Goal: Information Seeking & Learning: Learn about a topic

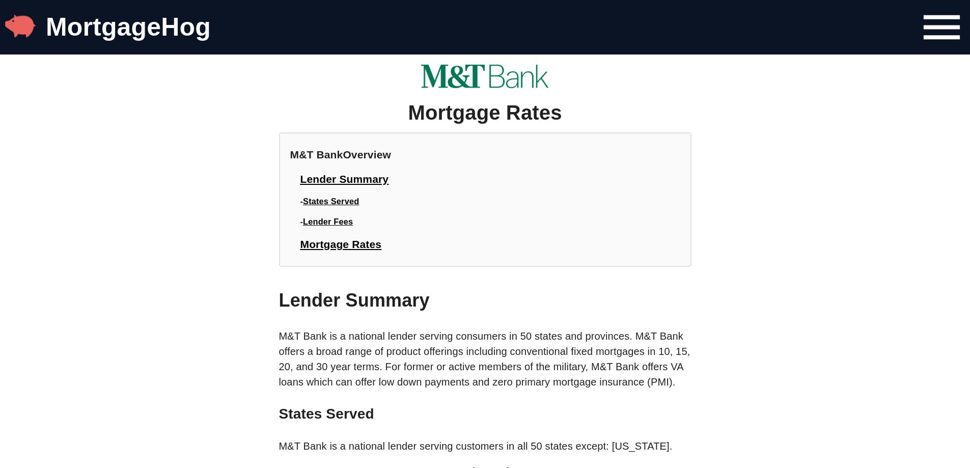
click at [353, 226] on span "Lender Fees" at bounding box center [328, 221] width 50 height 9
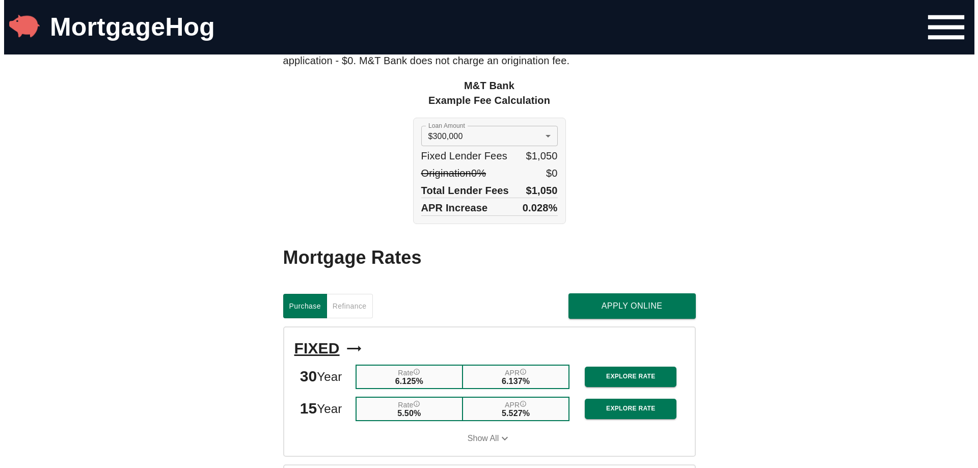
scroll to position [847, 0]
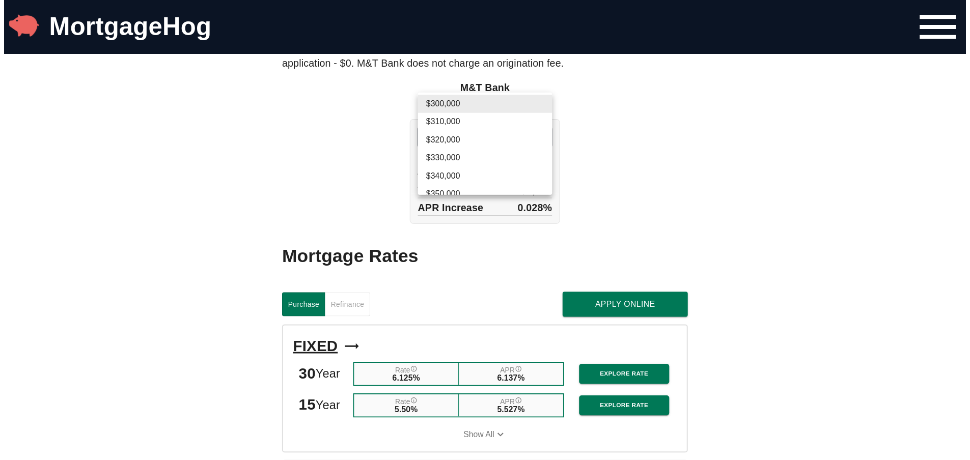
scroll to position [756, 0]
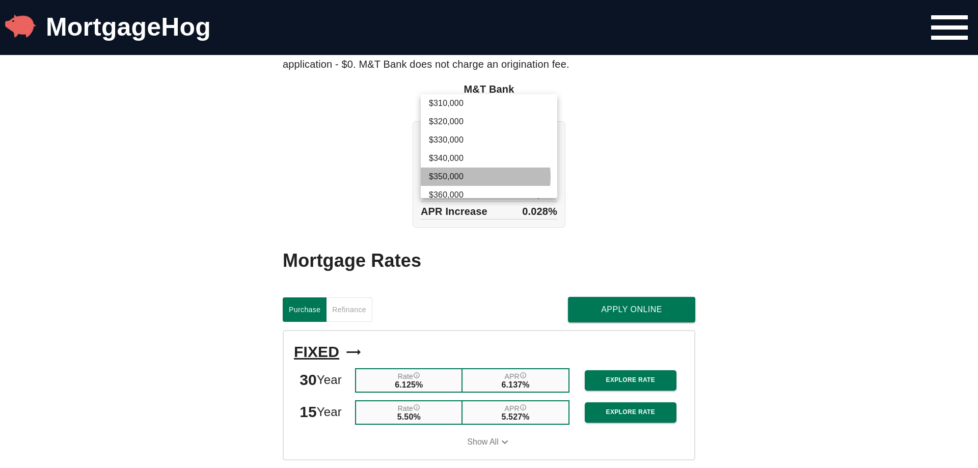
click at [472, 177] on li "$350,000" at bounding box center [489, 177] width 136 height 18
type input "350000"
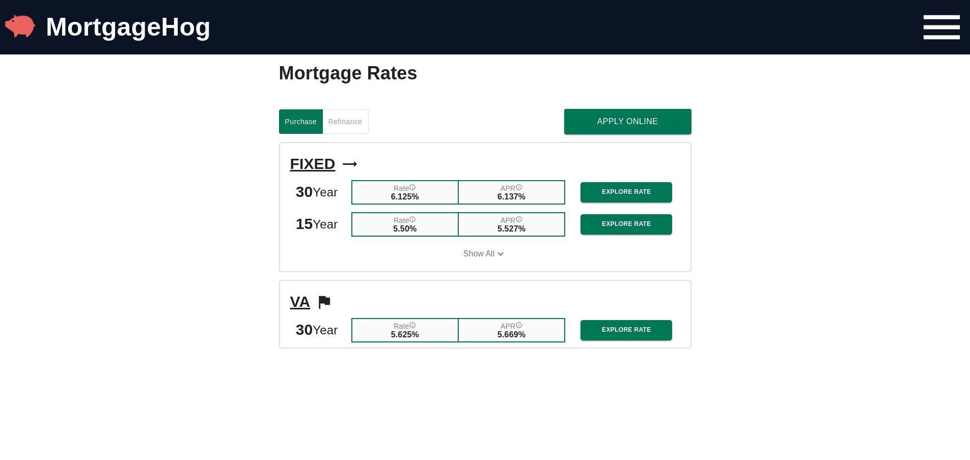
scroll to position [1025, 0]
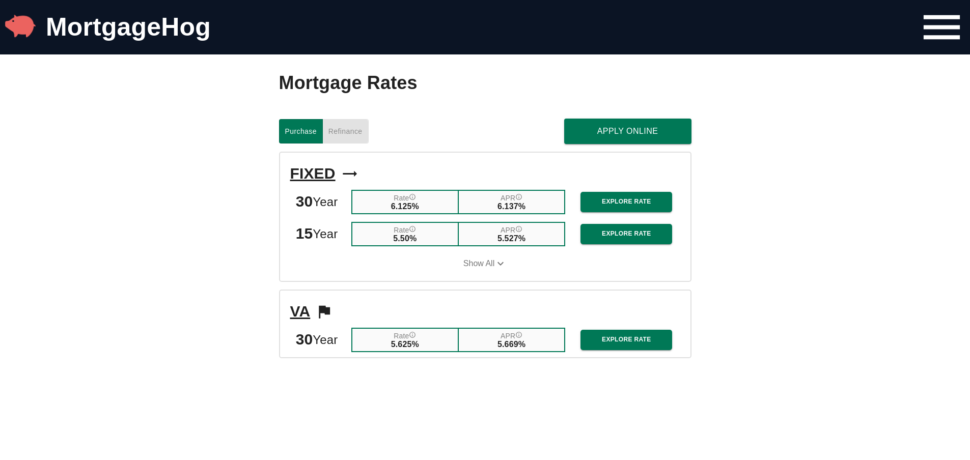
click at [356, 138] on span "Refinance" at bounding box center [345, 131] width 34 height 13
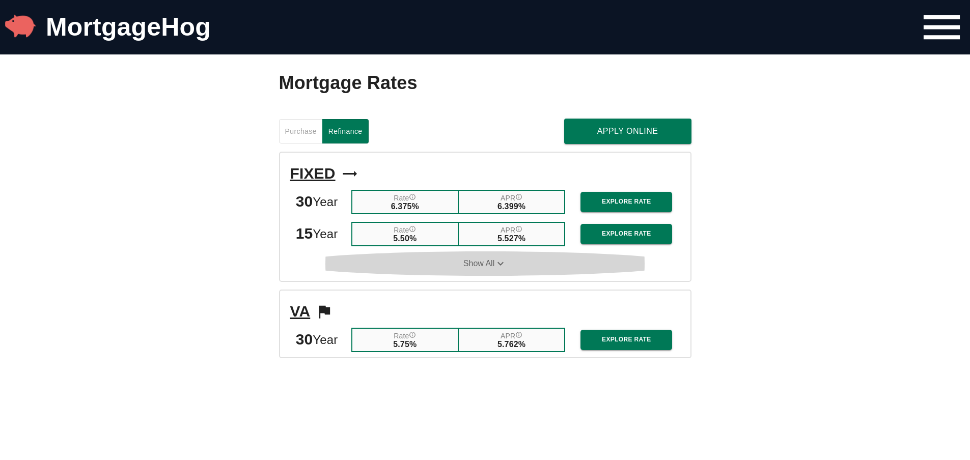
click at [504, 265] on icon "button" at bounding box center [500, 264] width 6 height 4
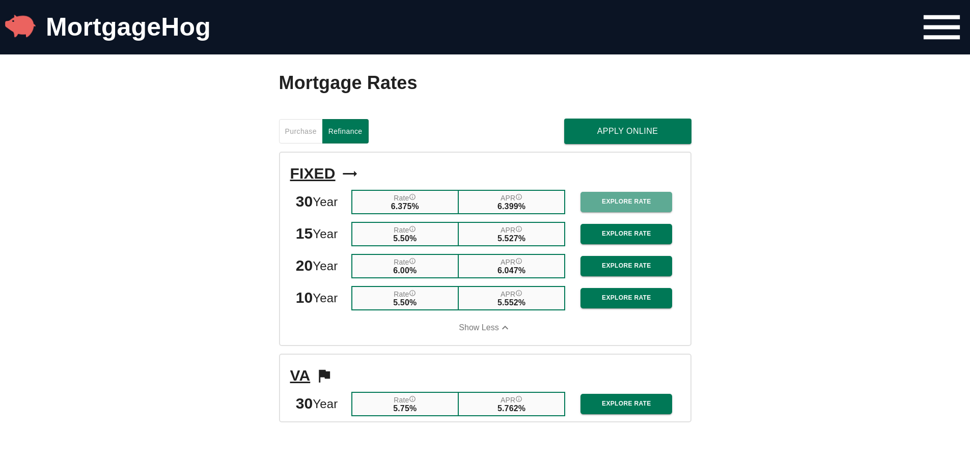
click at [615, 207] on span "Explore Rate" at bounding box center [626, 202] width 75 height 11
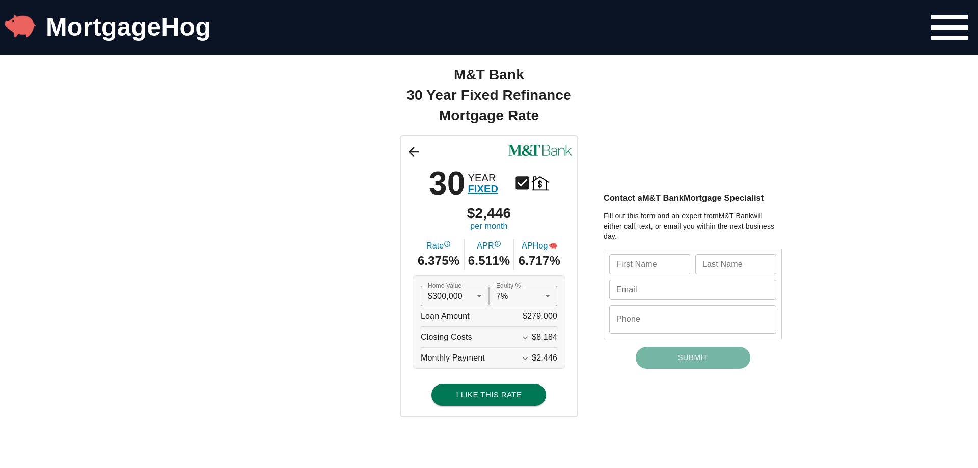
click at [602, 406] on div at bounding box center [489, 234] width 978 height 468
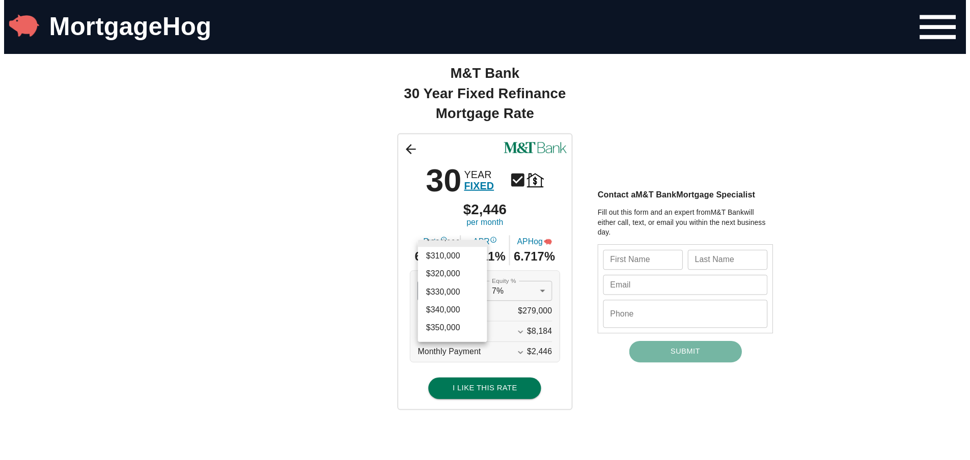
scroll to position [1086, 0]
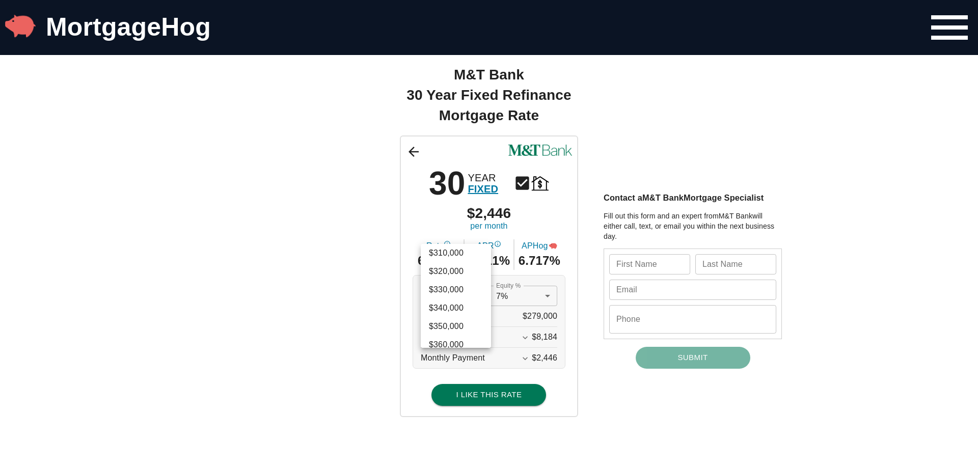
click at [465, 324] on li "$350,000" at bounding box center [456, 326] width 70 height 18
type input "350000"
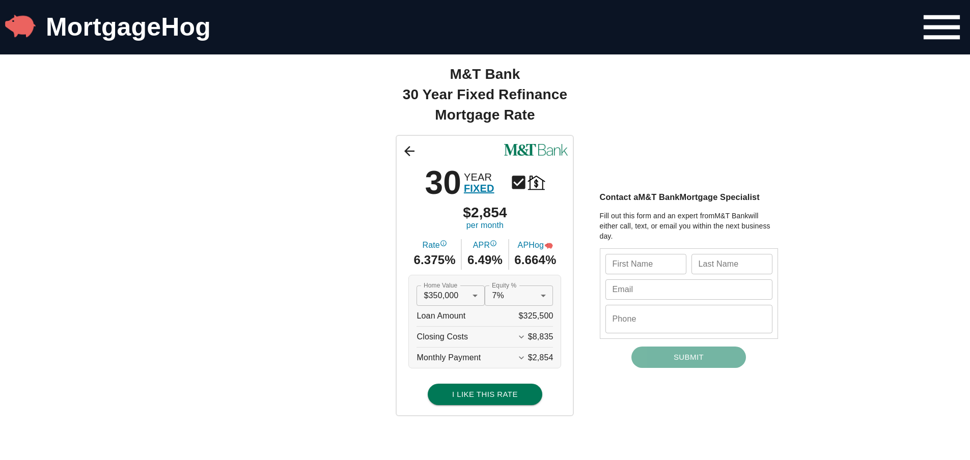
click at [412, 151] on icon at bounding box center [409, 151] width 10 height 10
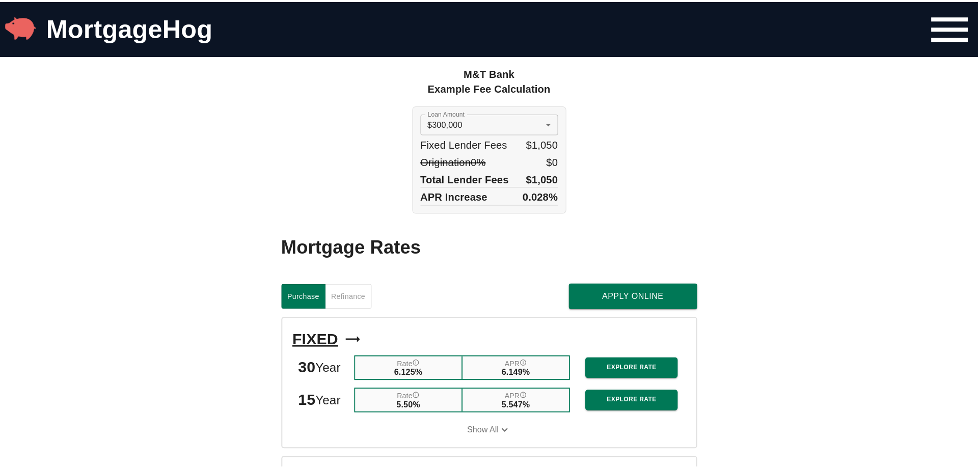
scroll to position [839, 0]
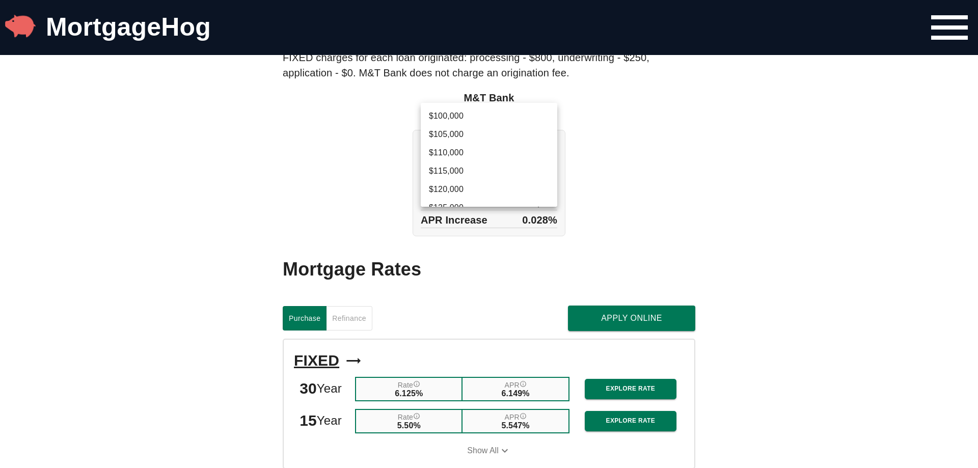
scroll to position [695, 0]
click at [618, 165] on div at bounding box center [489, 234] width 978 height 468
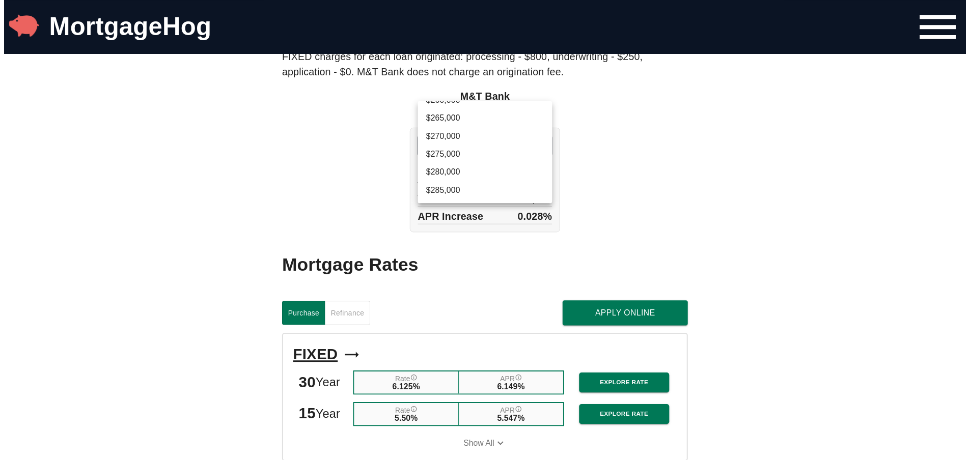
scroll to position [580, 0]
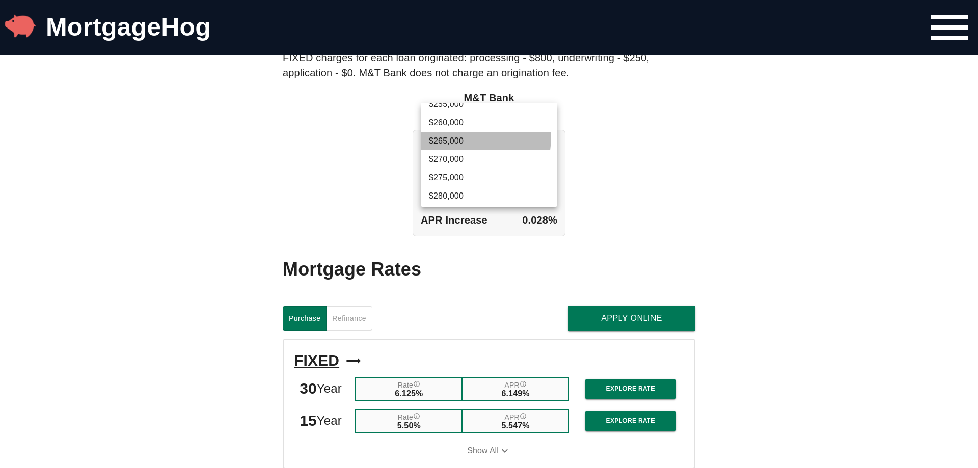
click at [464, 137] on li "$265,000" at bounding box center [489, 141] width 136 height 18
type input "265000"
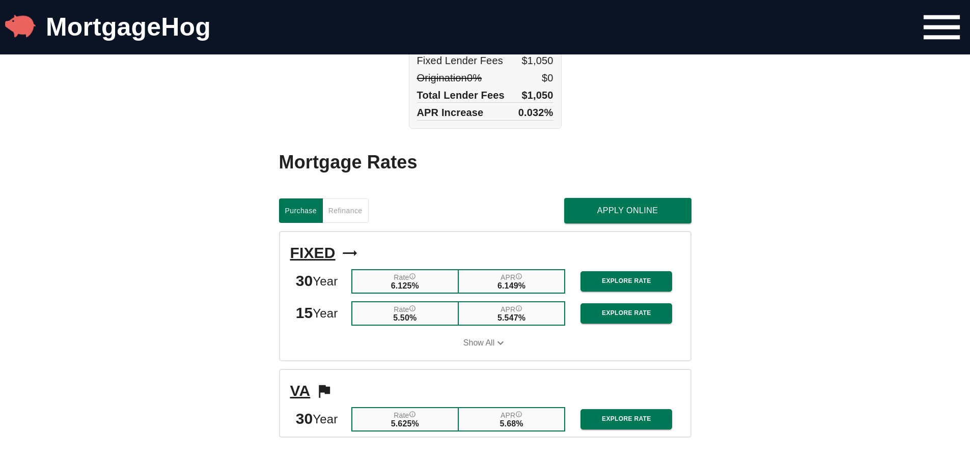
scroll to position [952, 0]
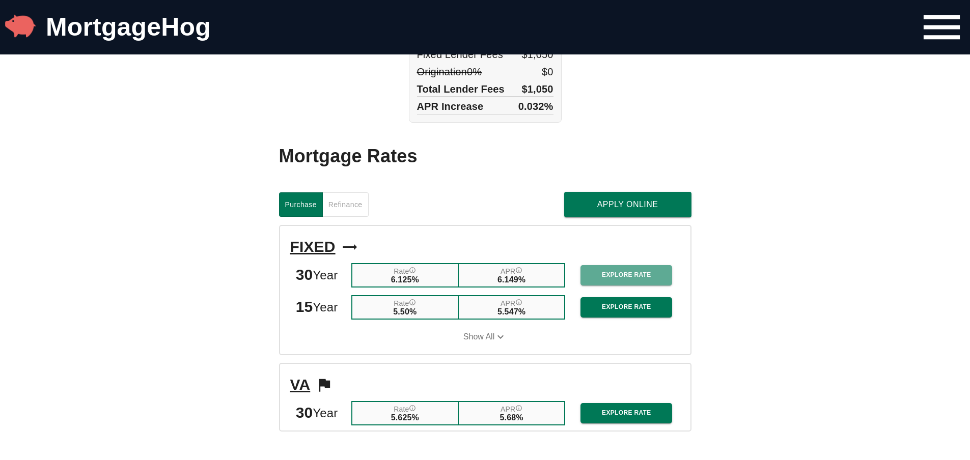
click at [620, 277] on span "Explore Rate" at bounding box center [626, 275] width 75 height 11
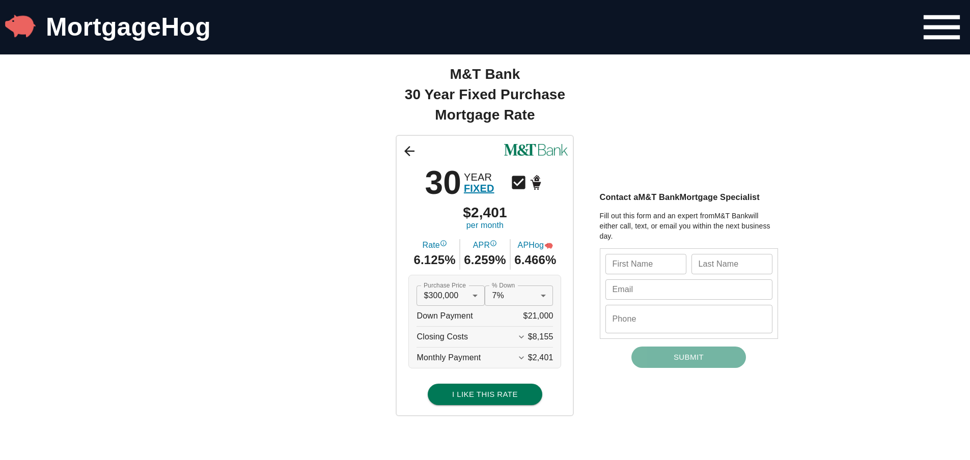
click at [414, 156] on icon at bounding box center [409, 151] width 10 height 10
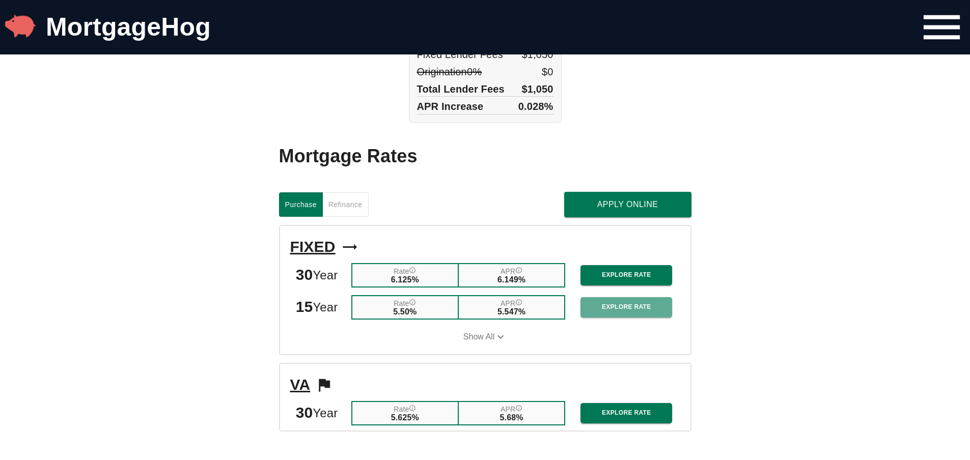
click at [630, 313] on span "Explore Rate" at bounding box center [626, 307] width 75 height 11
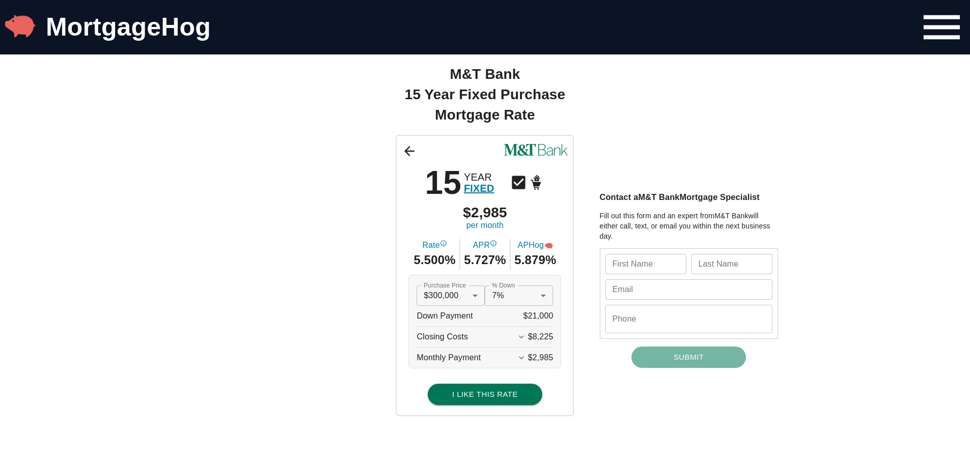
click at [647, 264] on input "text" at bounding box center [645, 264] width 81 height 20
type input "[PERSON_NAME]"
type input "marks"
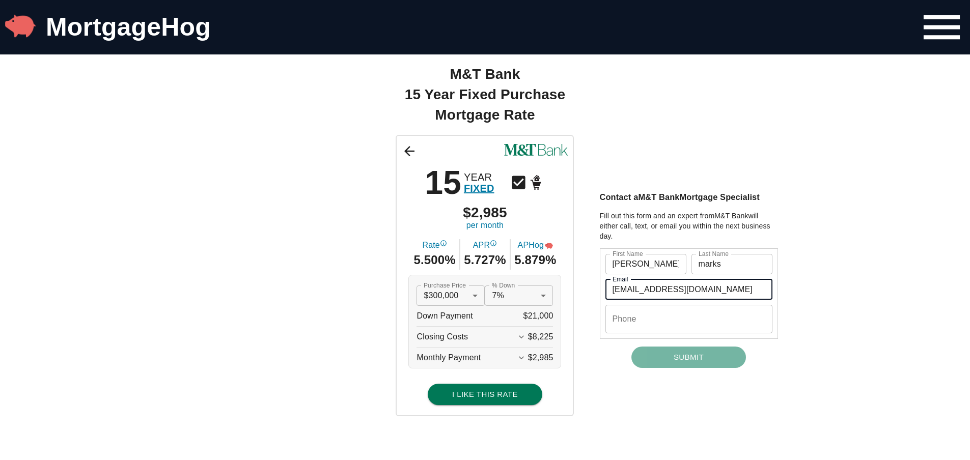
type input "[EMAIL_ADDRESS][DOMAIN_NAME]"
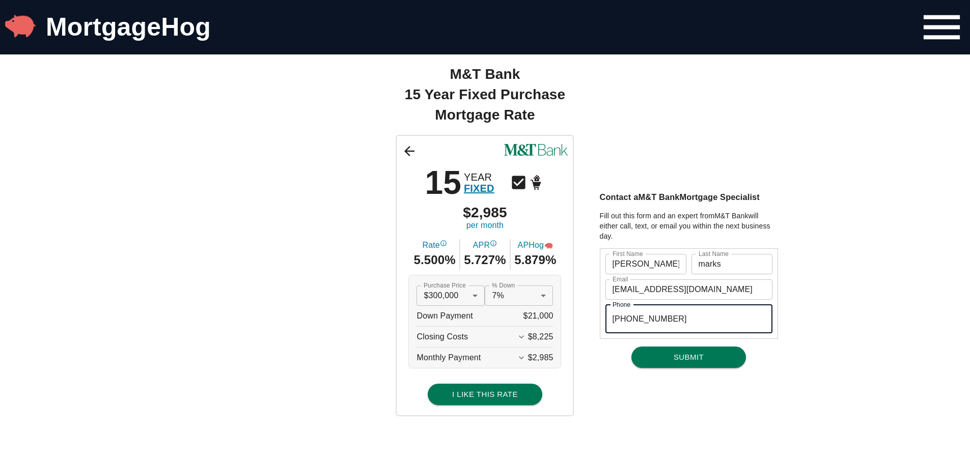
type input "[PHONE_NUMBER]"
click at [411, 152] on icon at bounding box center [409, 151] width 15 height 15
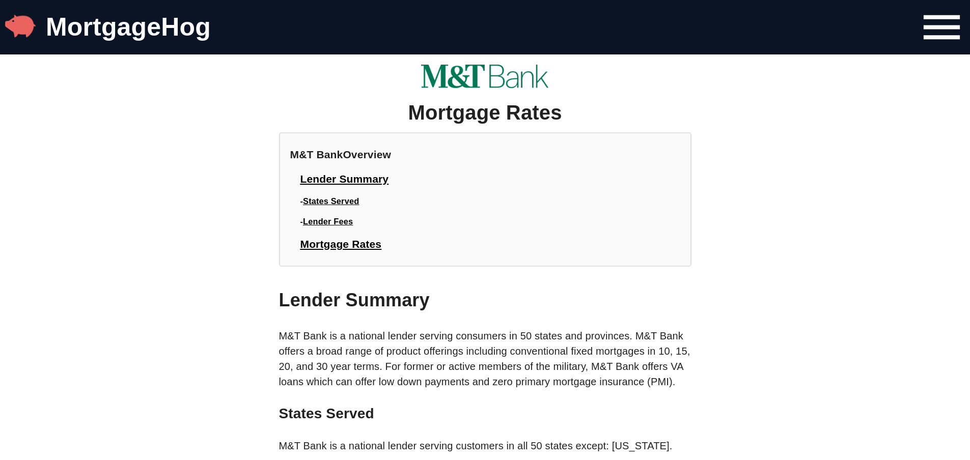
scroll to position [952, 0]
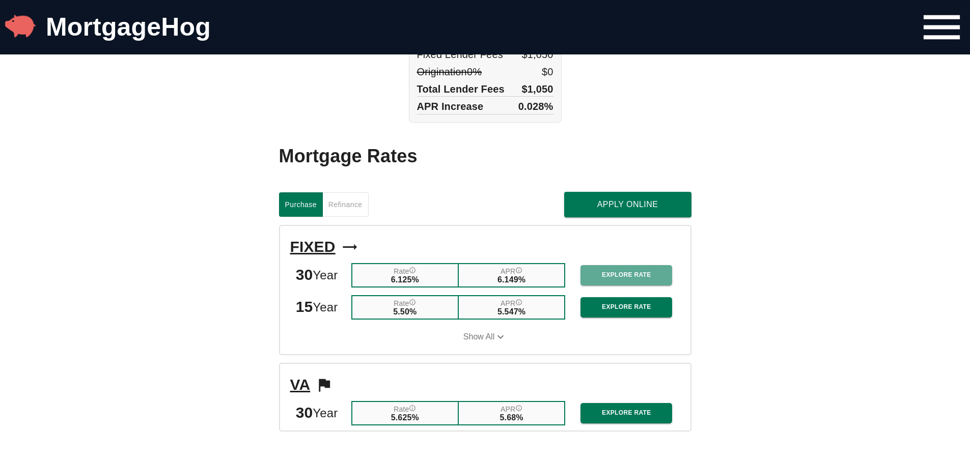
click at [612, 281] on span "Explore Rate" at bounding box center [626, 275] width 75 height 11
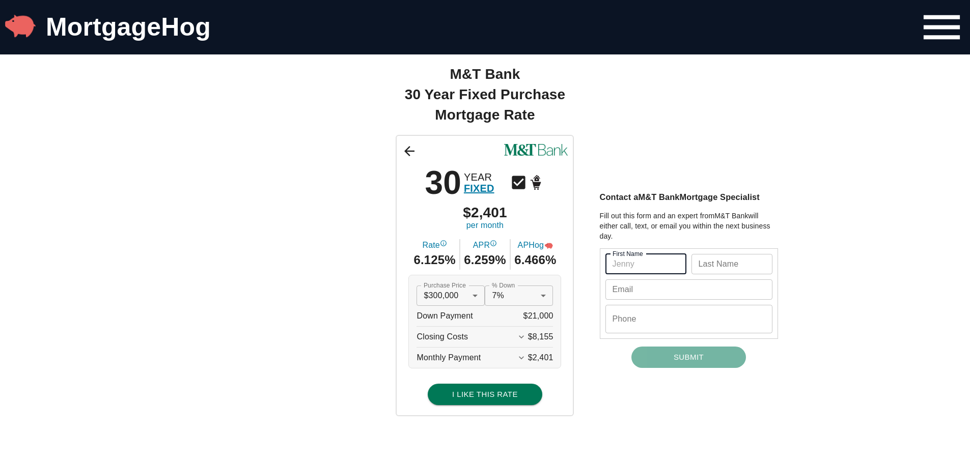
click at [649, 263] on input "text" at bounding box center [645, 264] width 81 height 20
type input "[PERSON_NAME]"
type input "marks"
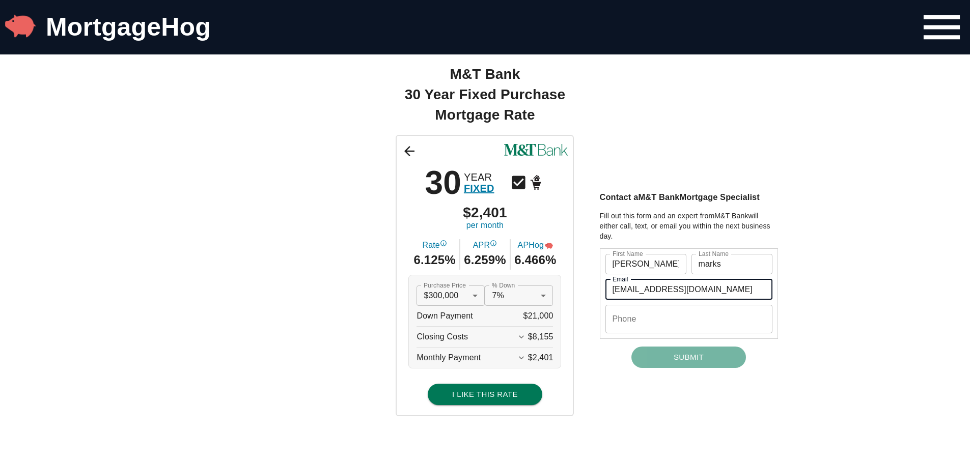
type input "[EMAIL_ADDRESS][DOMAIN_NAME]"
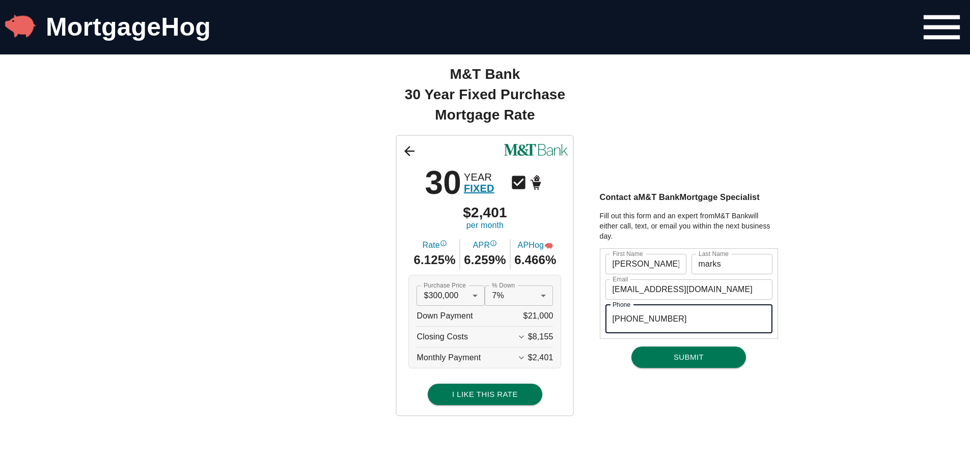
type input "[PHONE_NUMBER]"
click at [695, 360] on span "Submit" at bounding box center [689, 357] width 92 height 13
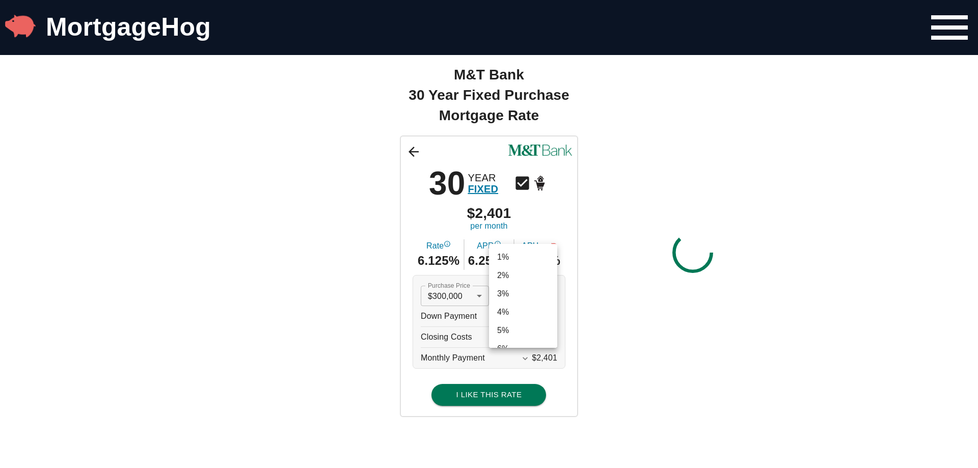
click at [549, 295] on li "7%" at bounding box center [523, 296] width 68 height 18
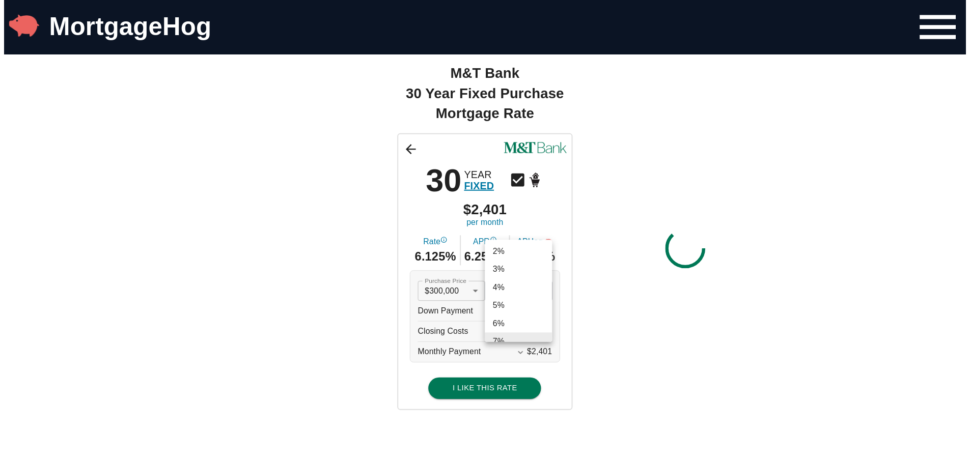
scroll to position [0, 0]
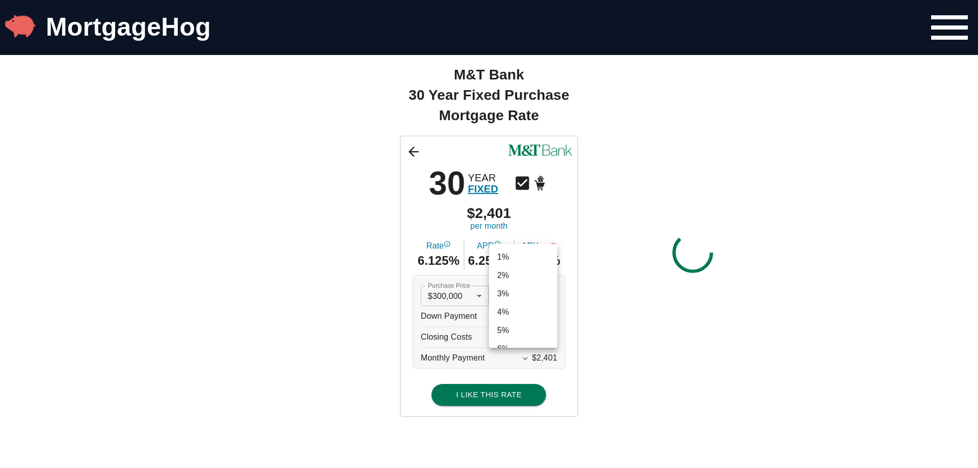
click at [646, 337] on div at bounding box center [489, 234] width 978 height 468
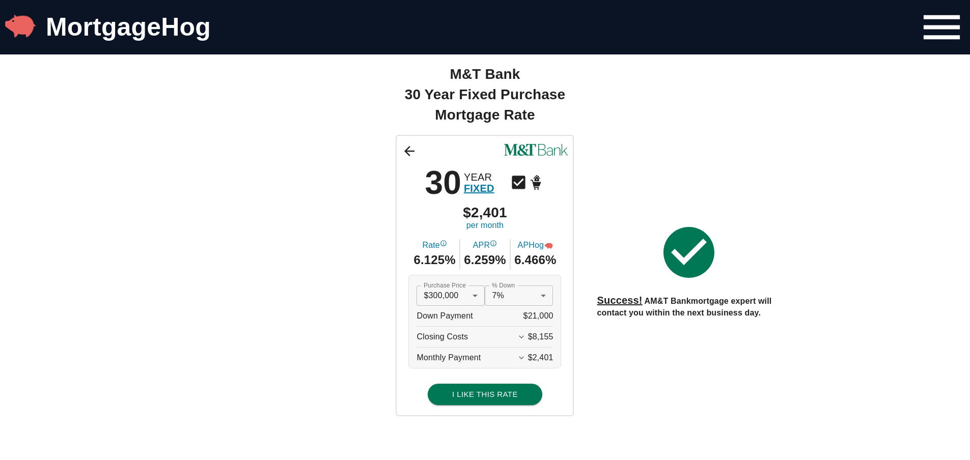
click at [412, 150] on icon at bounding box center [409, 151] width 10 height 10
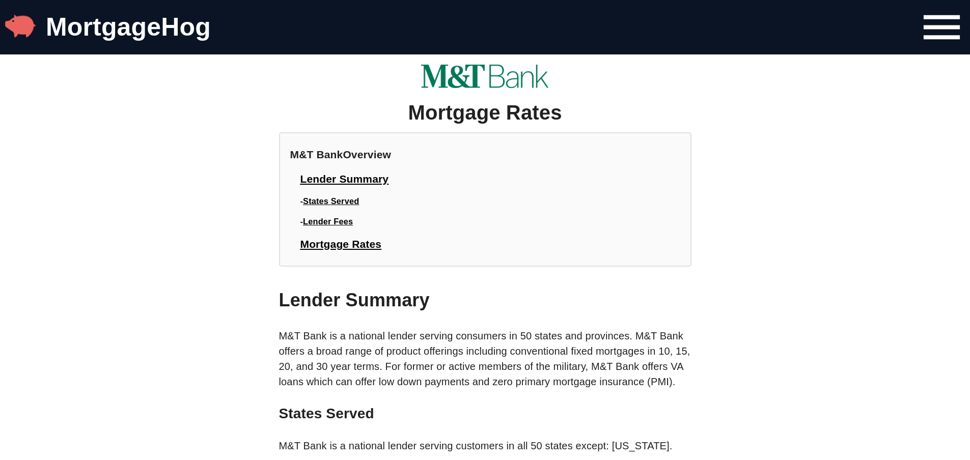
scroll to position [952, 0]
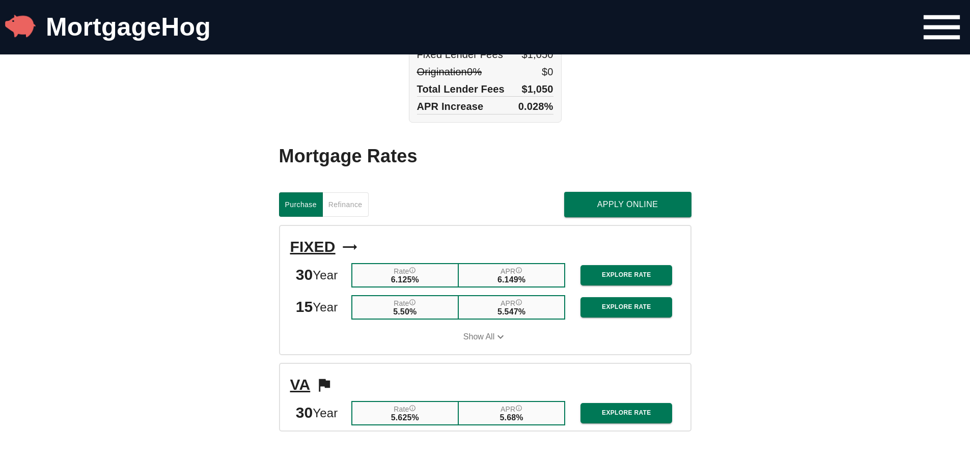
click at [356, 211] on span "Refinance" at bounding box center [345, 205] width 34 height 13
click at [618, 281] on span "Explore Rate" at bounding box center [626, 275] width 75 height 11
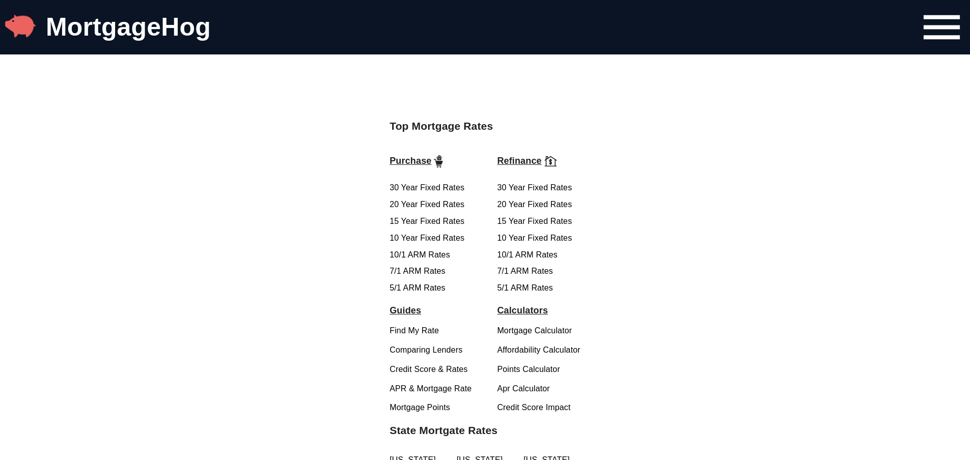
scroll to position [792, 0]
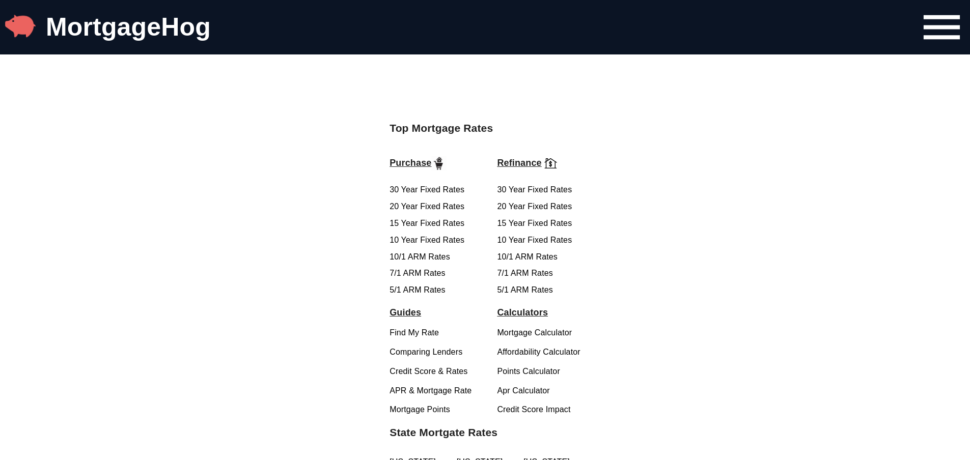
click at [535, 193] on link "30 Year Fixed Rates" at bounding box center [534, 189] width 75 height 9
